Goal: Information Seeking & Learning: Learn about a topic

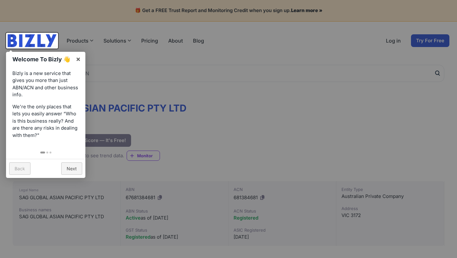
scroll to position [53, 0]
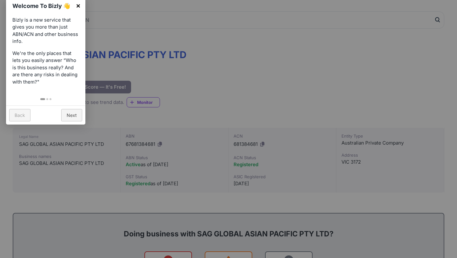
click at [78, 3] on link "×" at bounding box center [78, 5] width 14 height 14
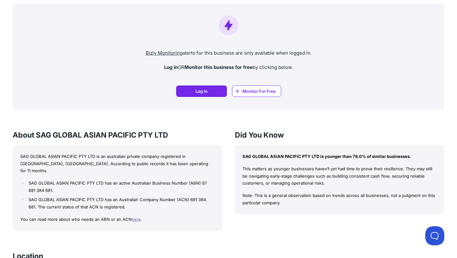
scroll to position [459, 0]
click at [117, 133] on h3 "About SAG GLOBAL ASIAN PACIFIC PTY LTD" at bounding box center [118, 135] width 210 height 10
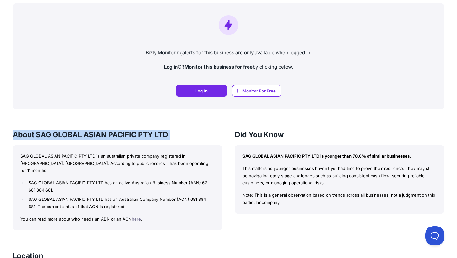
click at [117, 133] on h3 "About SAG GLOBAL ASIAN PACIFIC PTY LTD" at bounding box center [118, 135] width 210 height 10
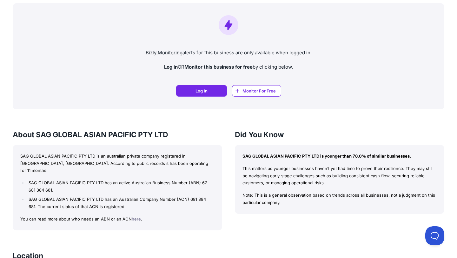
click at [117, 133] on h3 "About SAG GLOBAL ASIAN PACIFIC PTY LTD" at bounding box center [118, 135] width 210 height 10
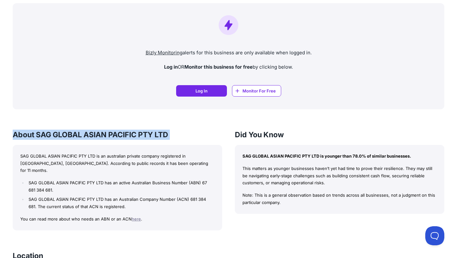
click at [112, 161] on p "SAG GLOBAL ASIAN PACIFIC PTY LTD is an australian private company registered in…" at bounding box center [117, 163] width 194 height 22
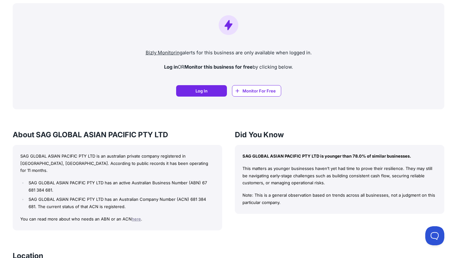
click at [112, 161] on p "SAG GLOBAL ASIAN PACIFIC PTY LTD is an australian private company registered in…" at bounding box center [117, 163] width 194 height 22
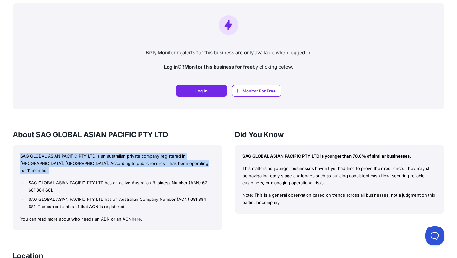
click at [104, 187] on ul "SAG GLOBAL ASIAN PACIFIC PTY LTD has an active Australian Business Number (ABN)…" at bounding box center [117, 194] width 194 height 31
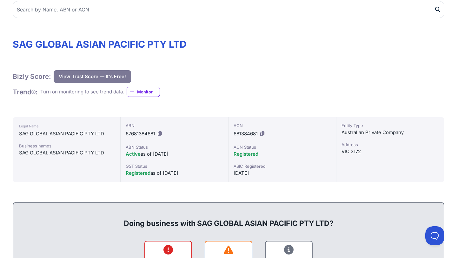
scroll to position [64, 0]
click at [244, 75] on div "Bizly Score: View Trust Score — It's Free! View Trust Score — It's Free!" at bounding box center [229, 76] width 432 height 13
